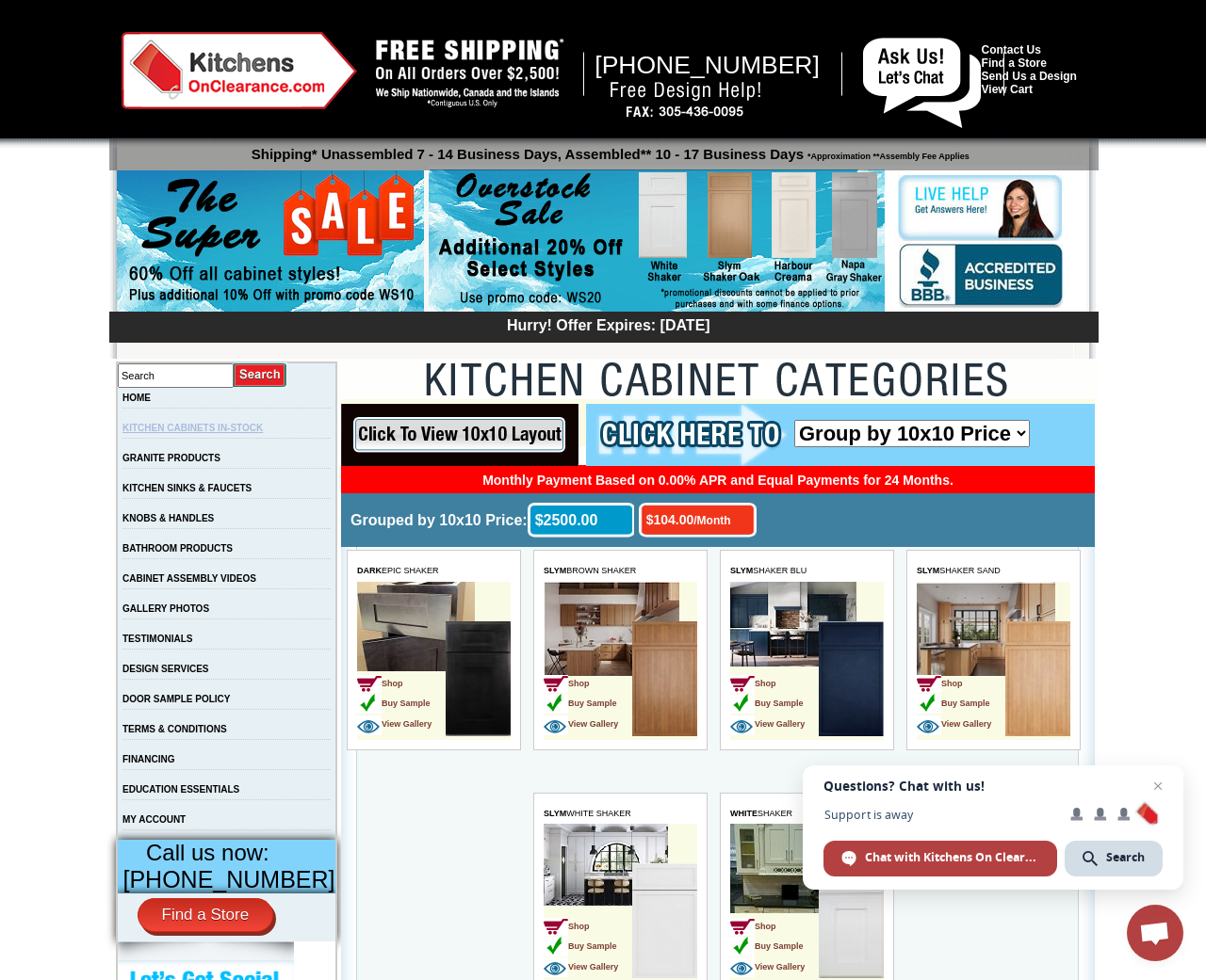
click at [245, 425] on link "KITCHEN CABINETS IN-STOCK" at bounding box center [193, 427] width 141 height 10
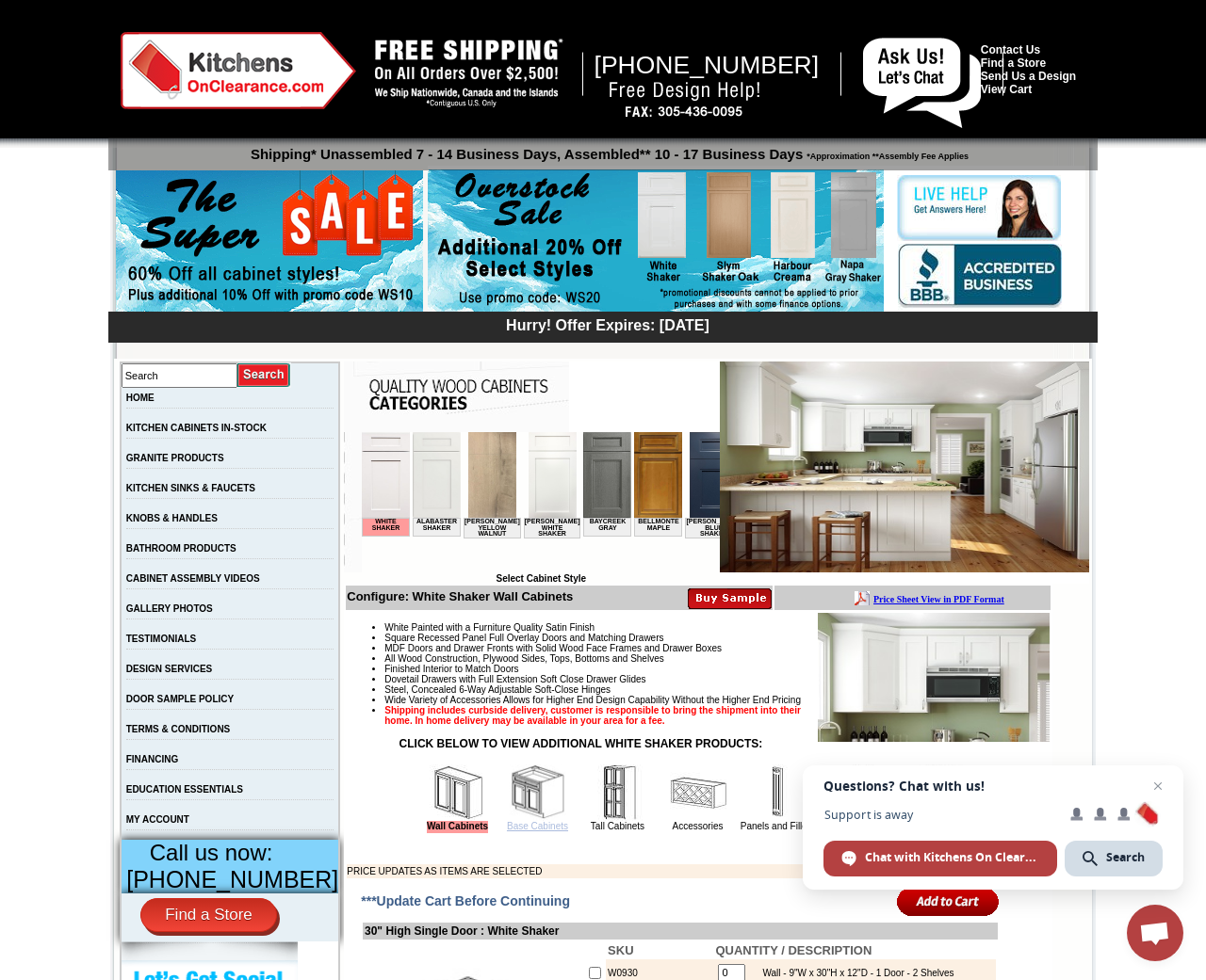
click at [522, 832] on link "Base Cabinets" at bounding box center [537, 826] width 61 height 10
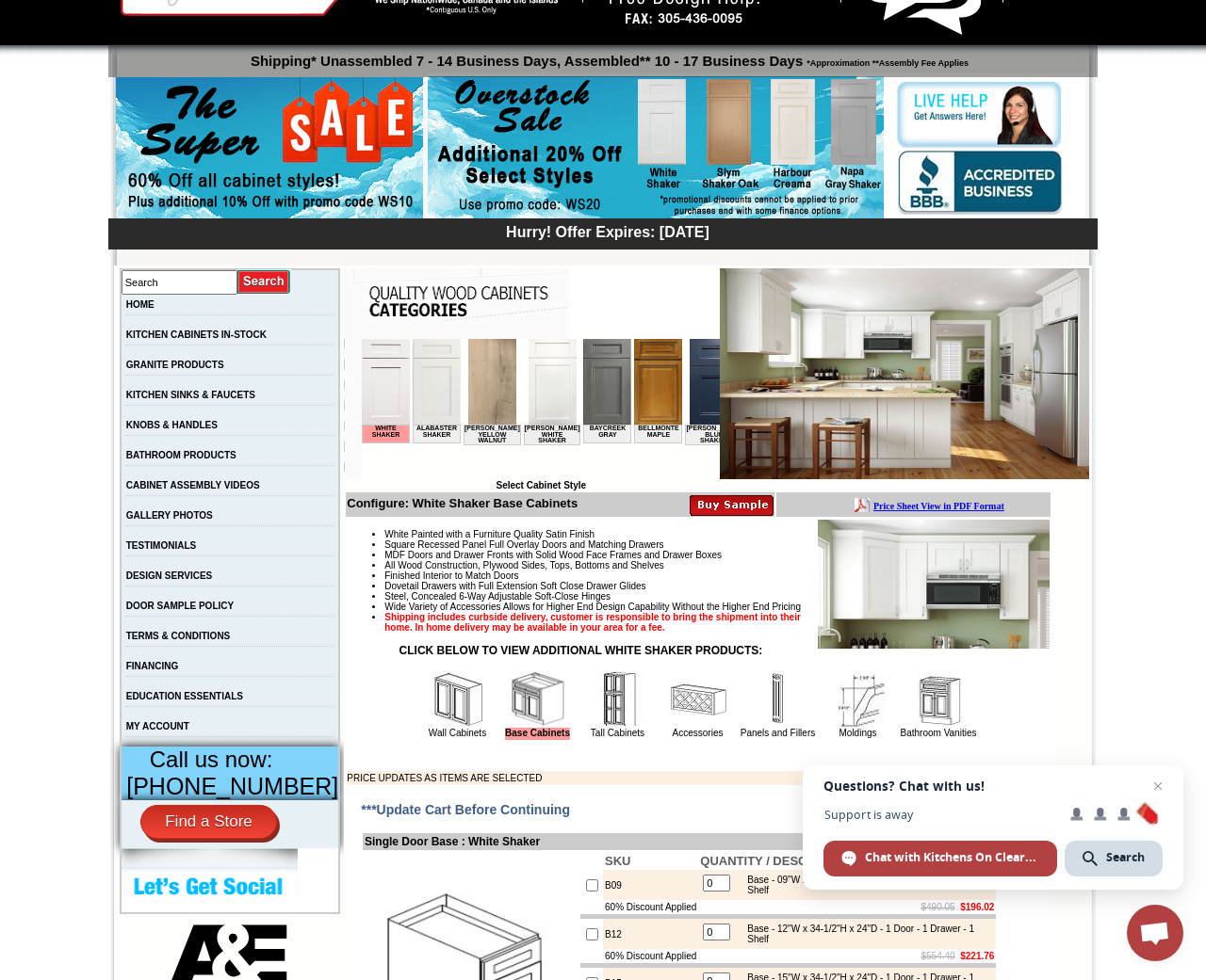
scroll to position [91, 0]
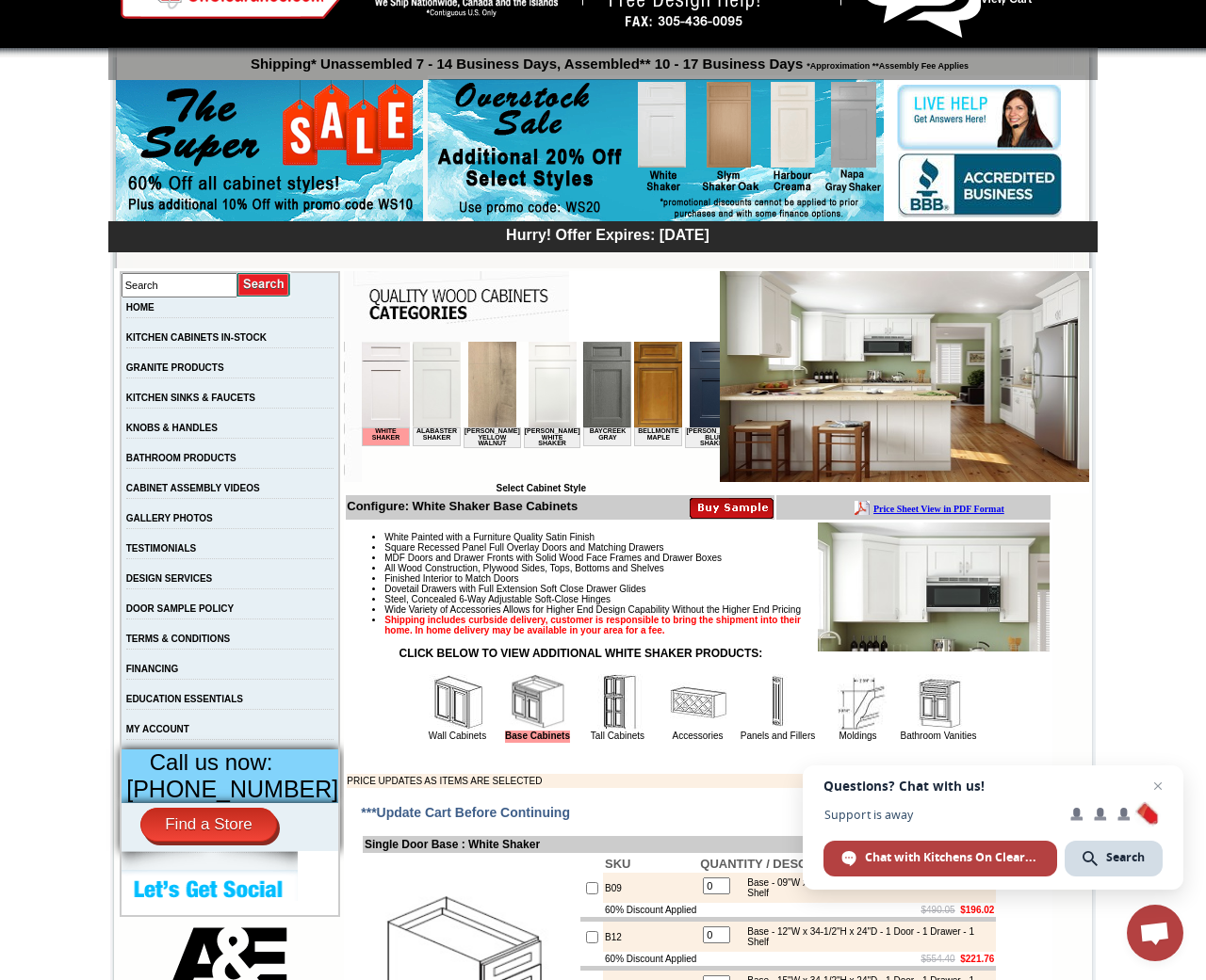
click at [942, 508] on b "Price Sheet View in PDF Format" at bounding box center [938, 508] width 131 height 10
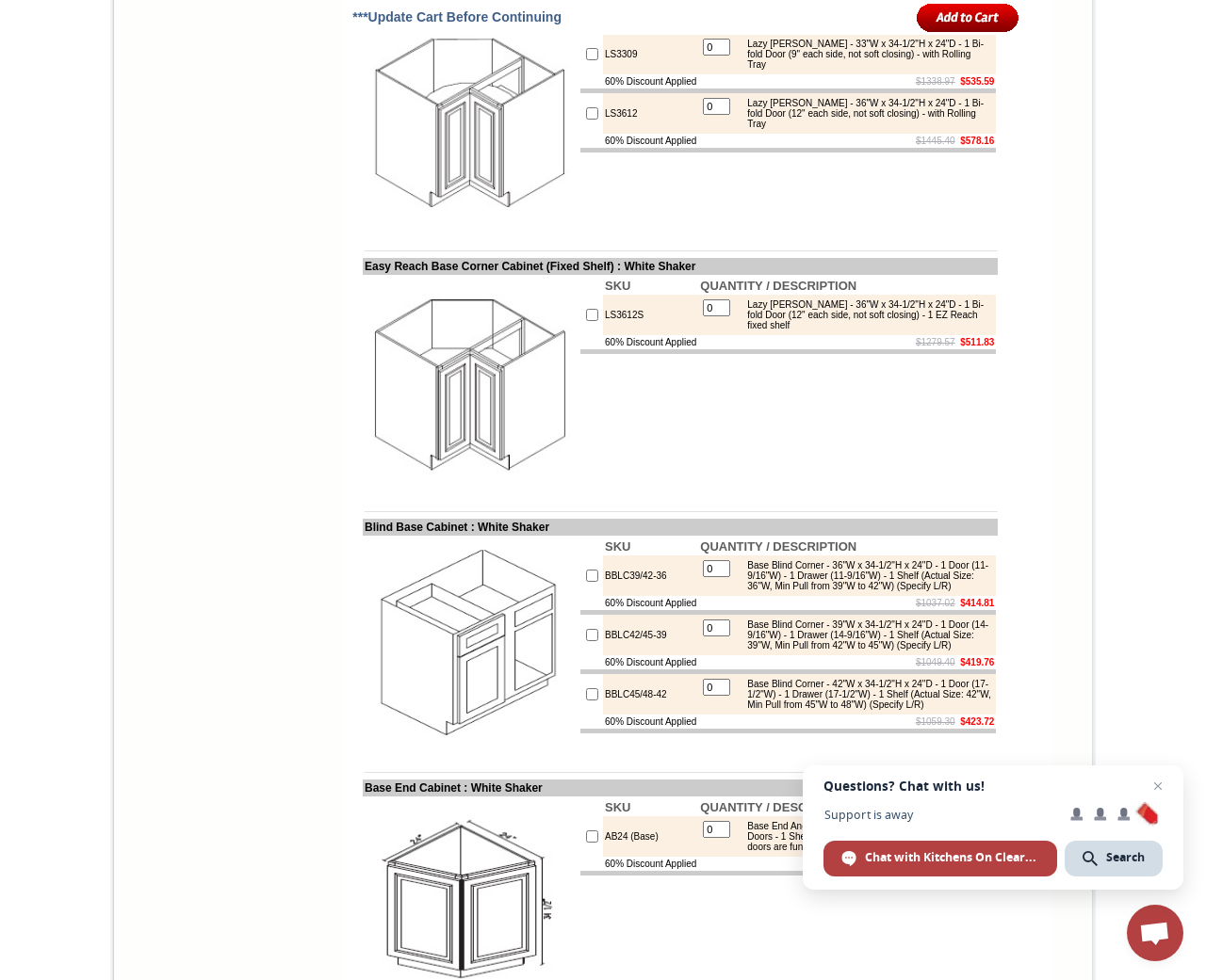
scroll to position [3719, 0]
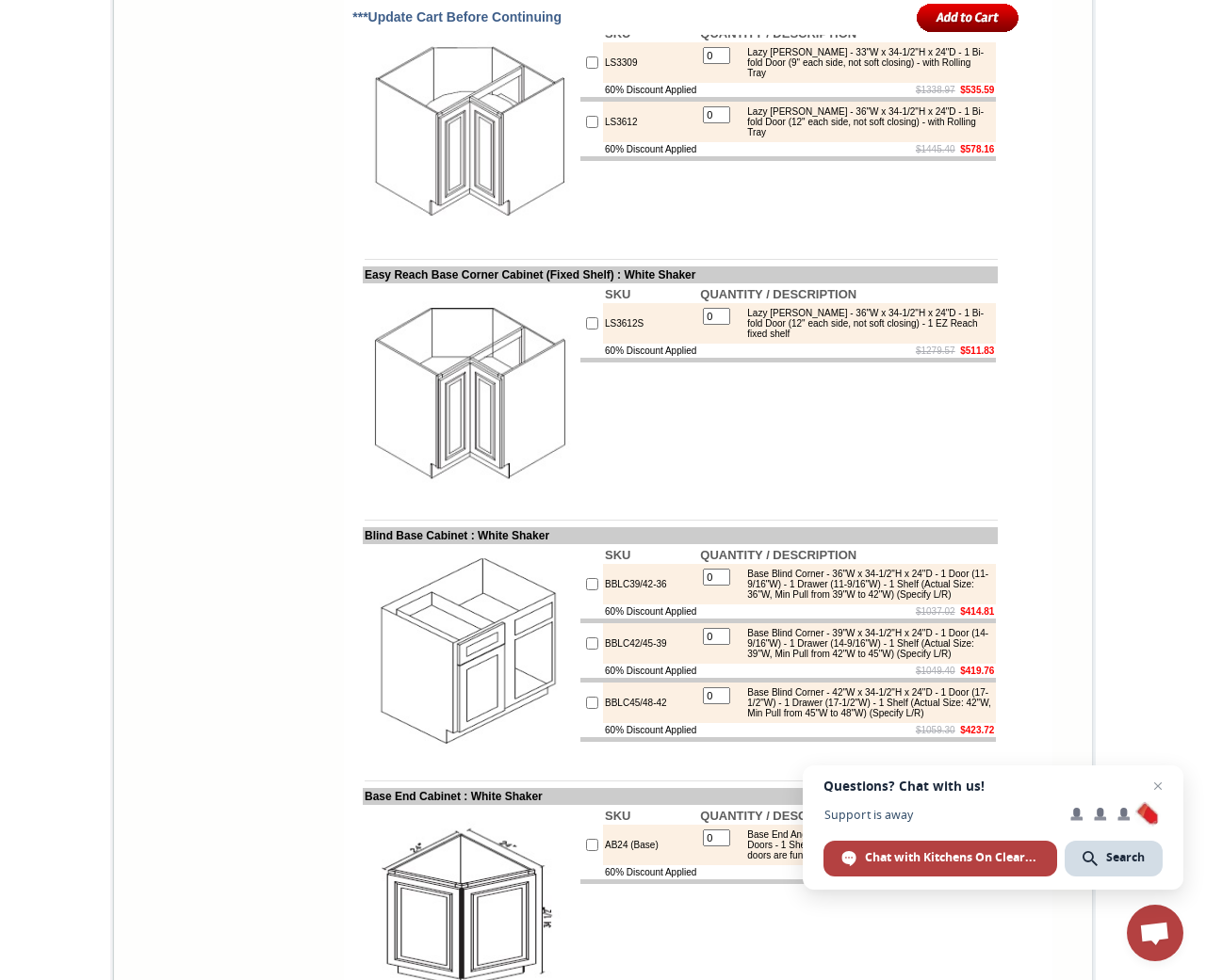
click at [586, 69] on input "checkbox" at bounding box center [592, 62] width 12 height 12
checkbox input "true"
type input "1"
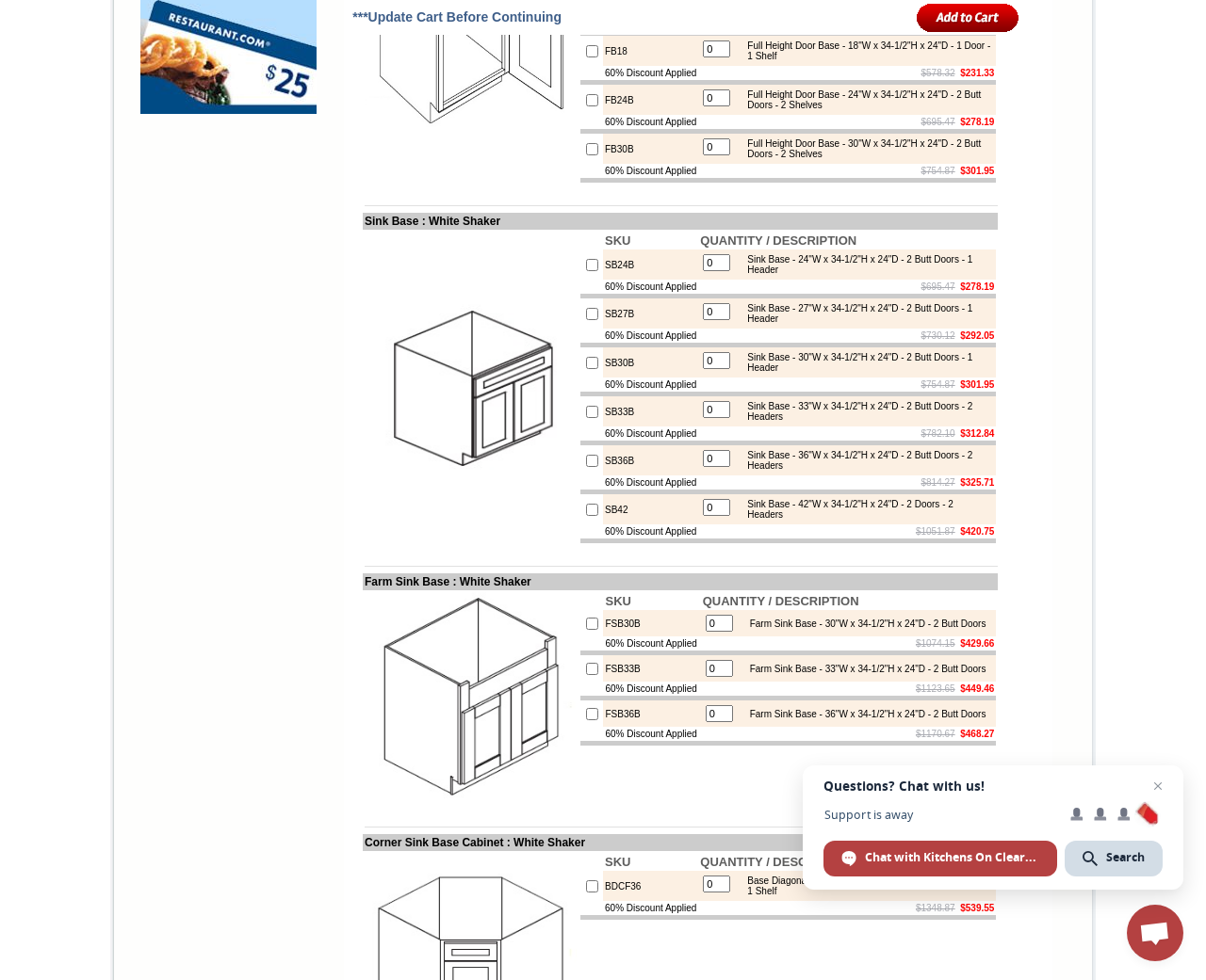
scroll to position [1703, 0]
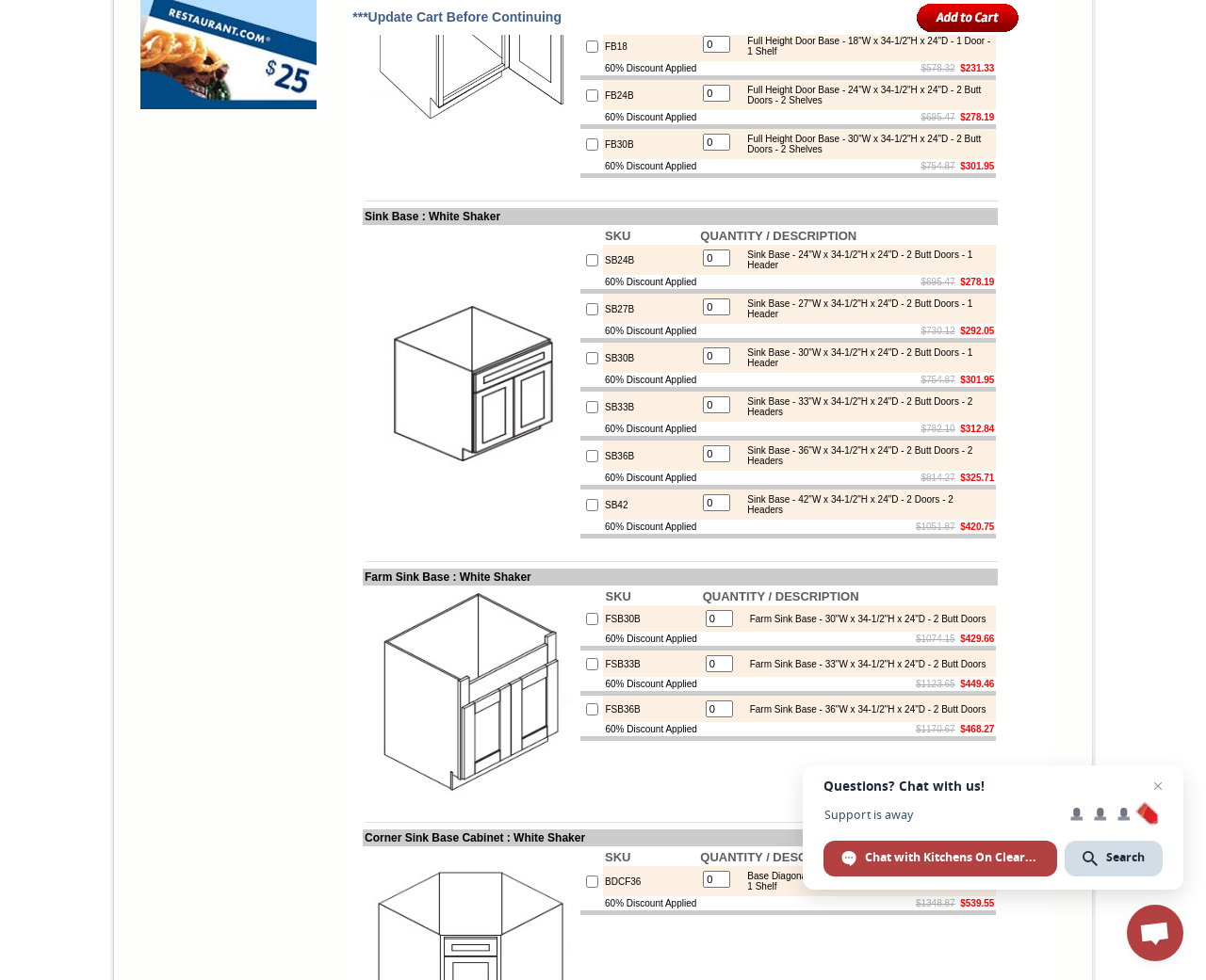
click at [1155, 785] on span "Open chat" at bounding box center [1158, 787] width 23 height 23
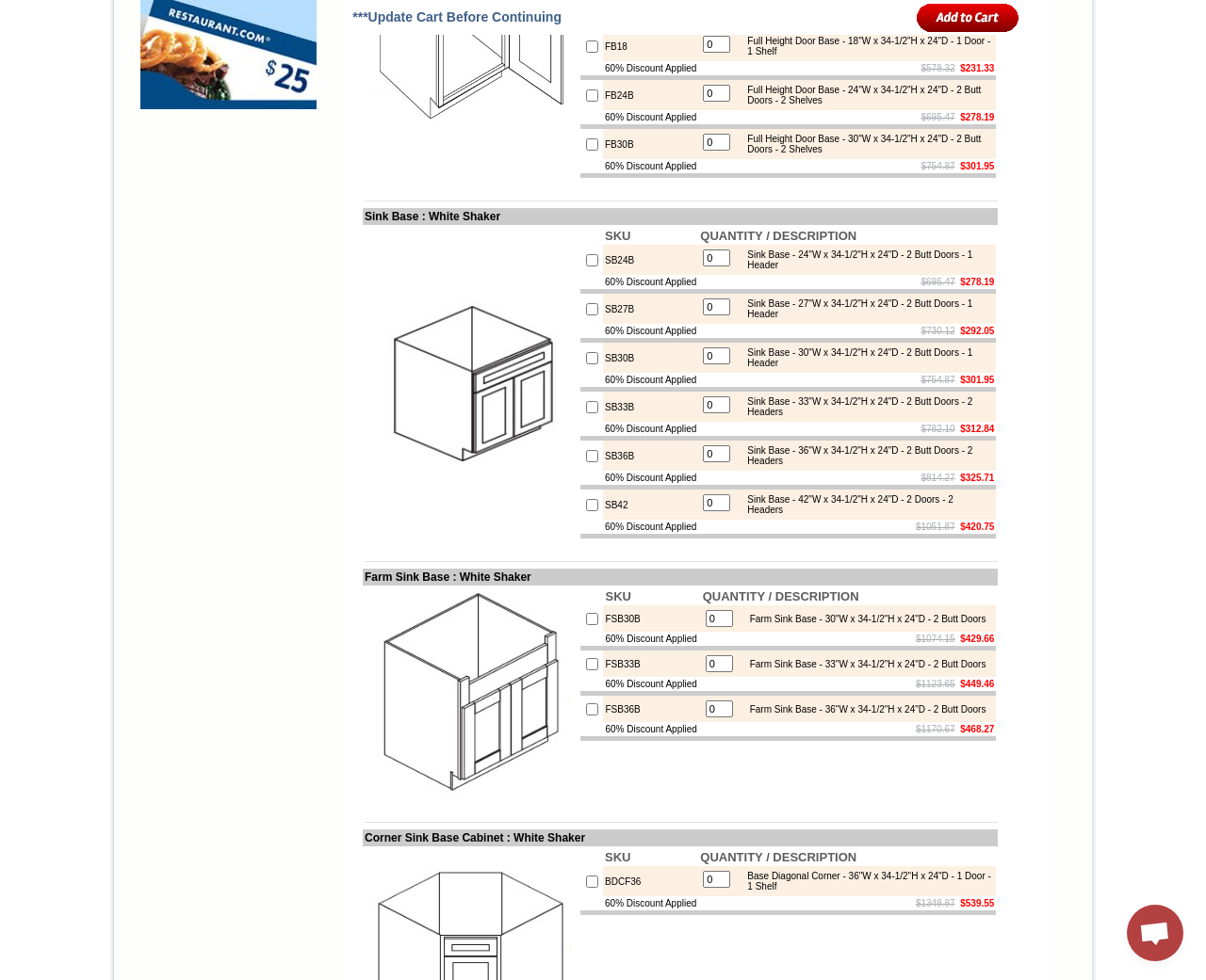
click at [586, 315] on input "checkbox" at bounding box center [592, 308] width 12 height 12
checkbox input "true"
type input "1"
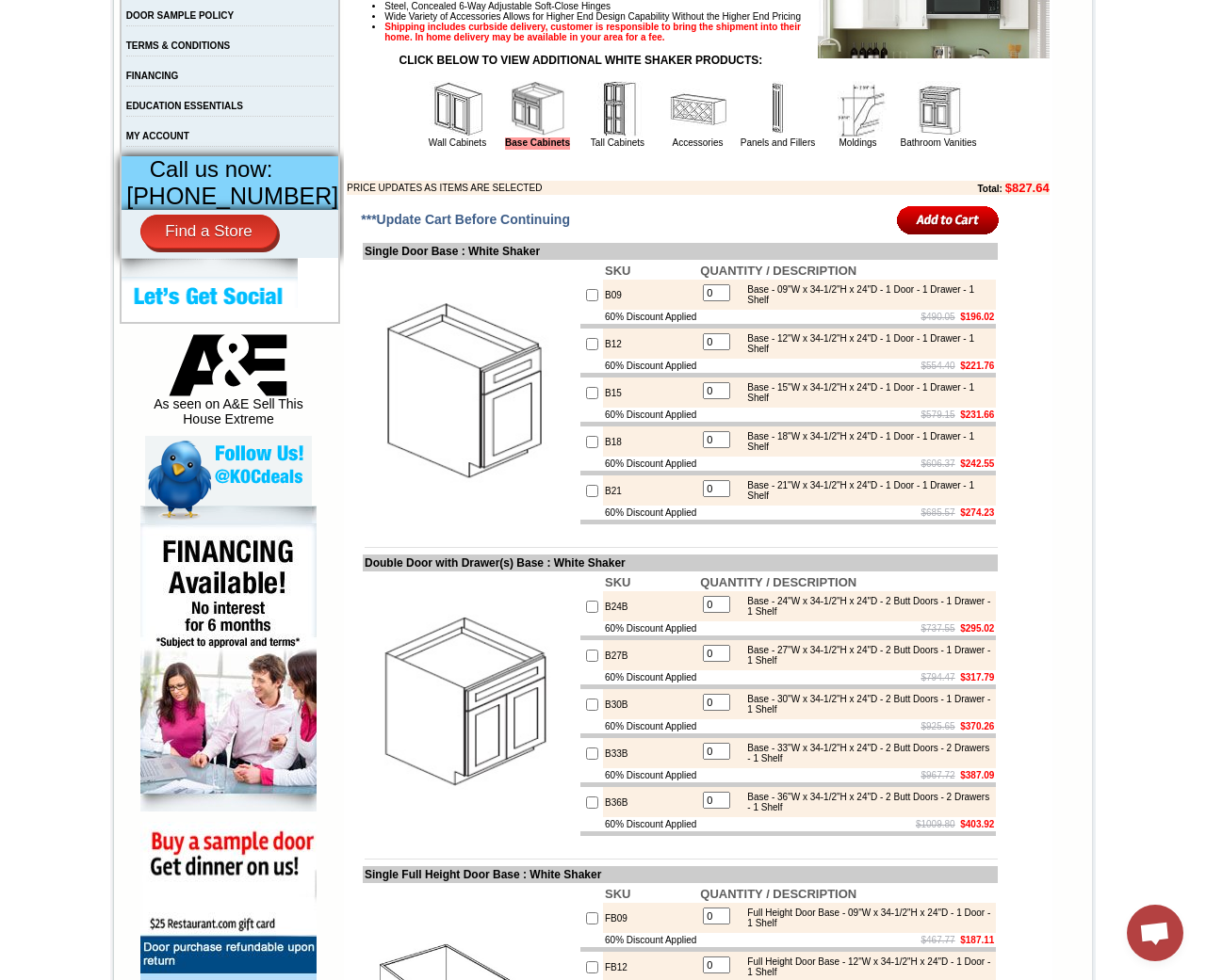
scroll to position [686, 0]
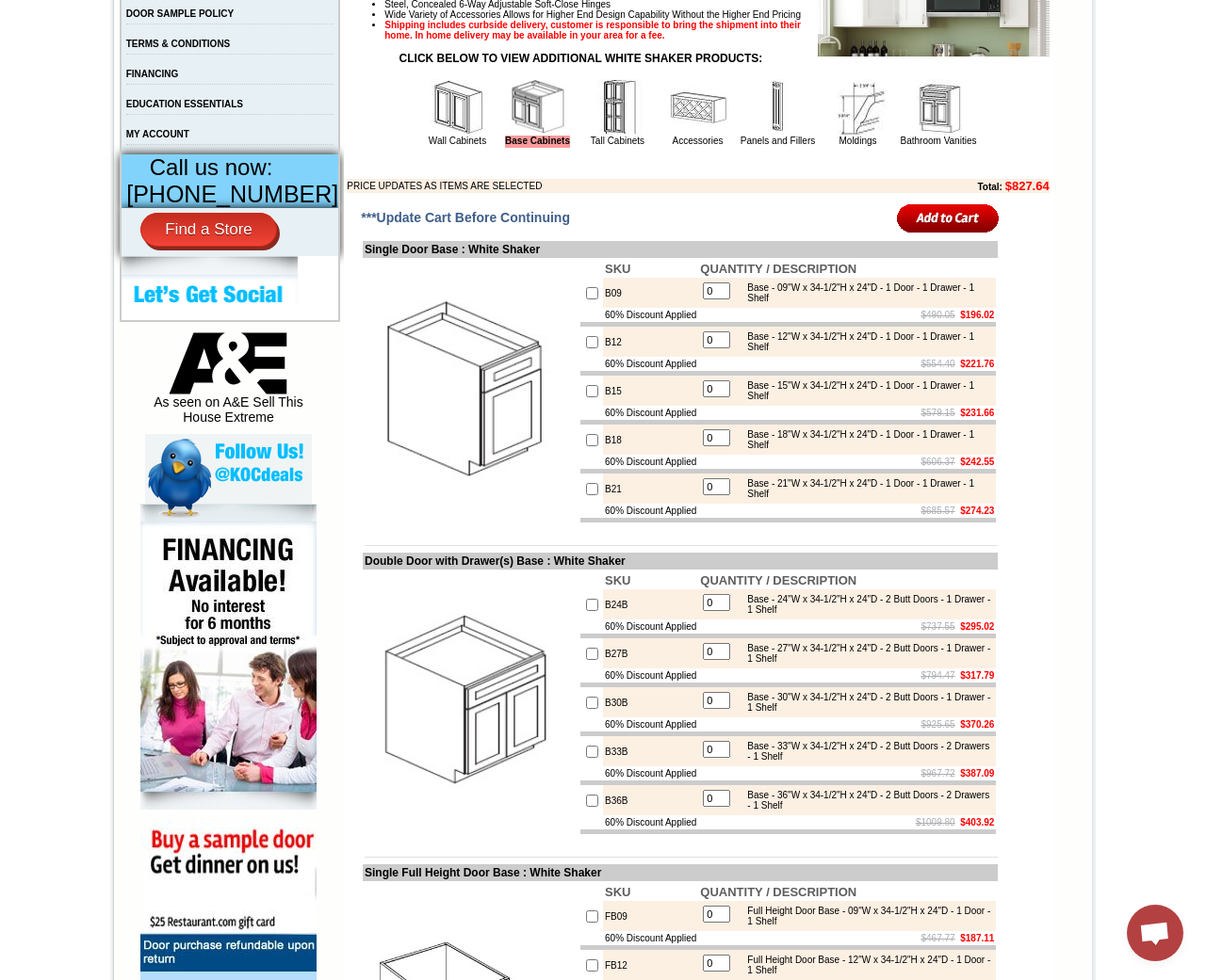
click at [586, 300] on input "checkbox" at bounding box center [592, 293] width 12 height 12
checkbox input "true"
type input "1"
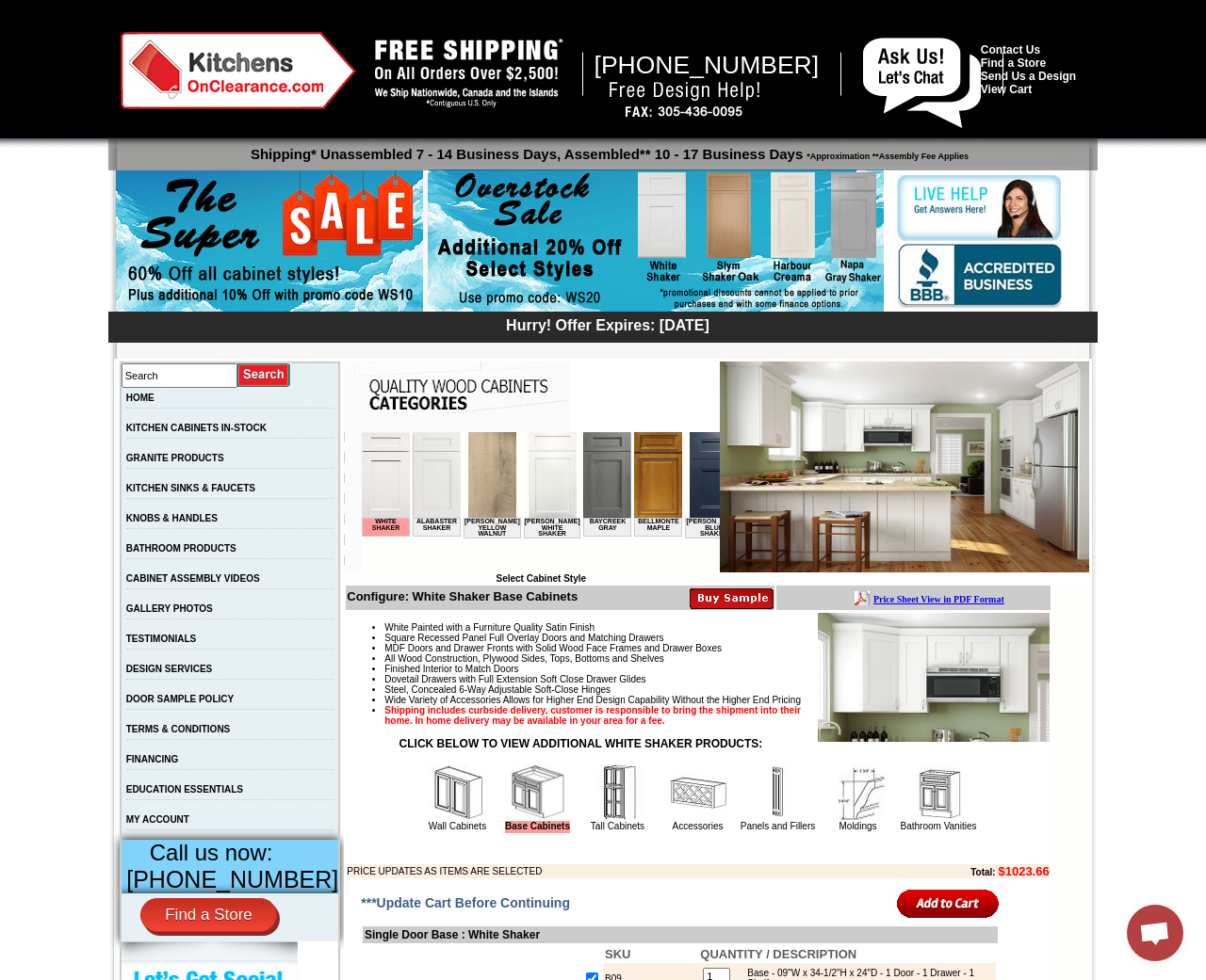
scroll to position [0, 0]
